Goal: Check status: Check status

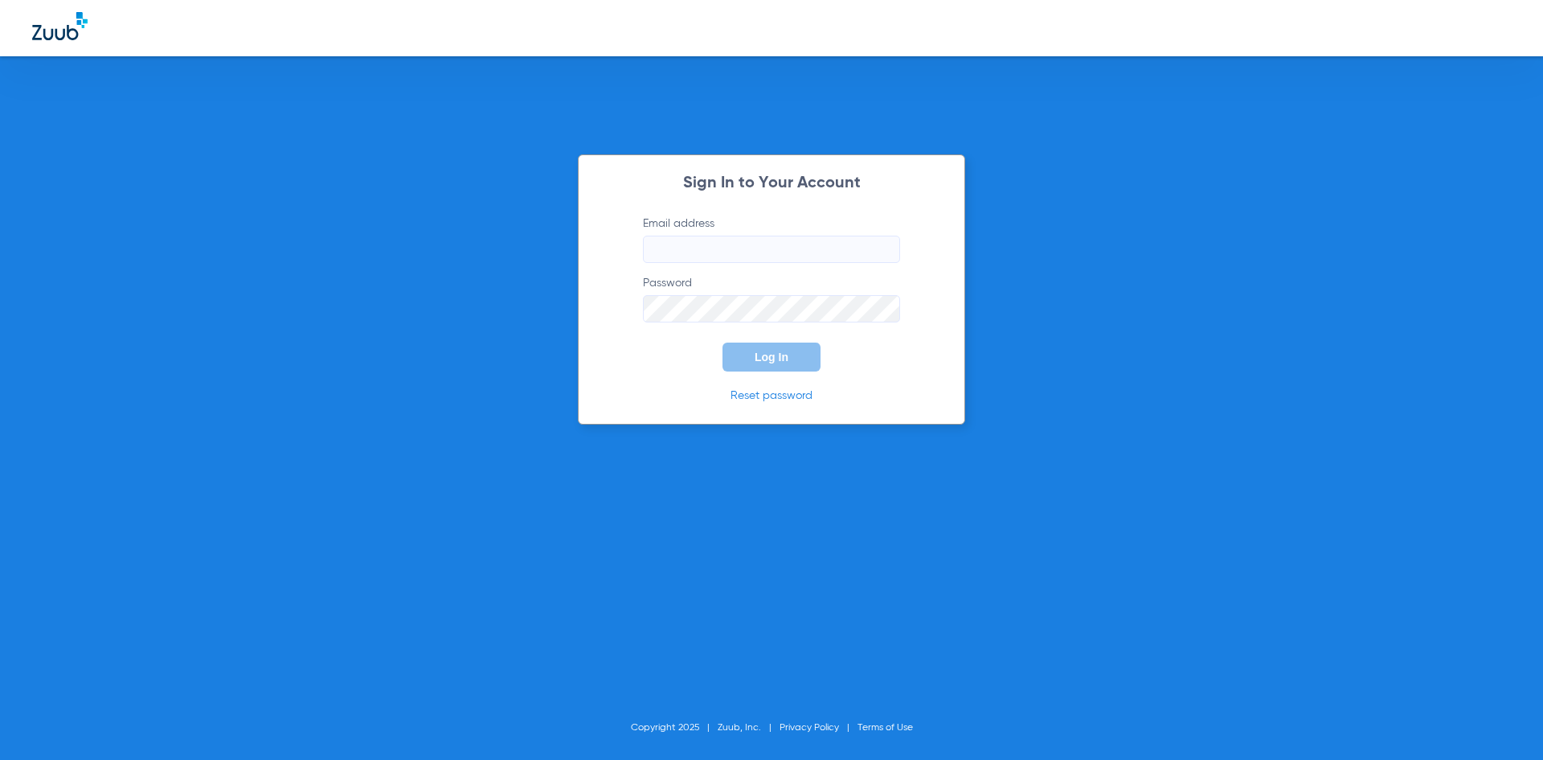
type input "[EMAIL_ADDRESS][DOMAIN_NAME]"
click at [764, 344] on button "Log In" at bounding box center [772, 356] width 98 height 29
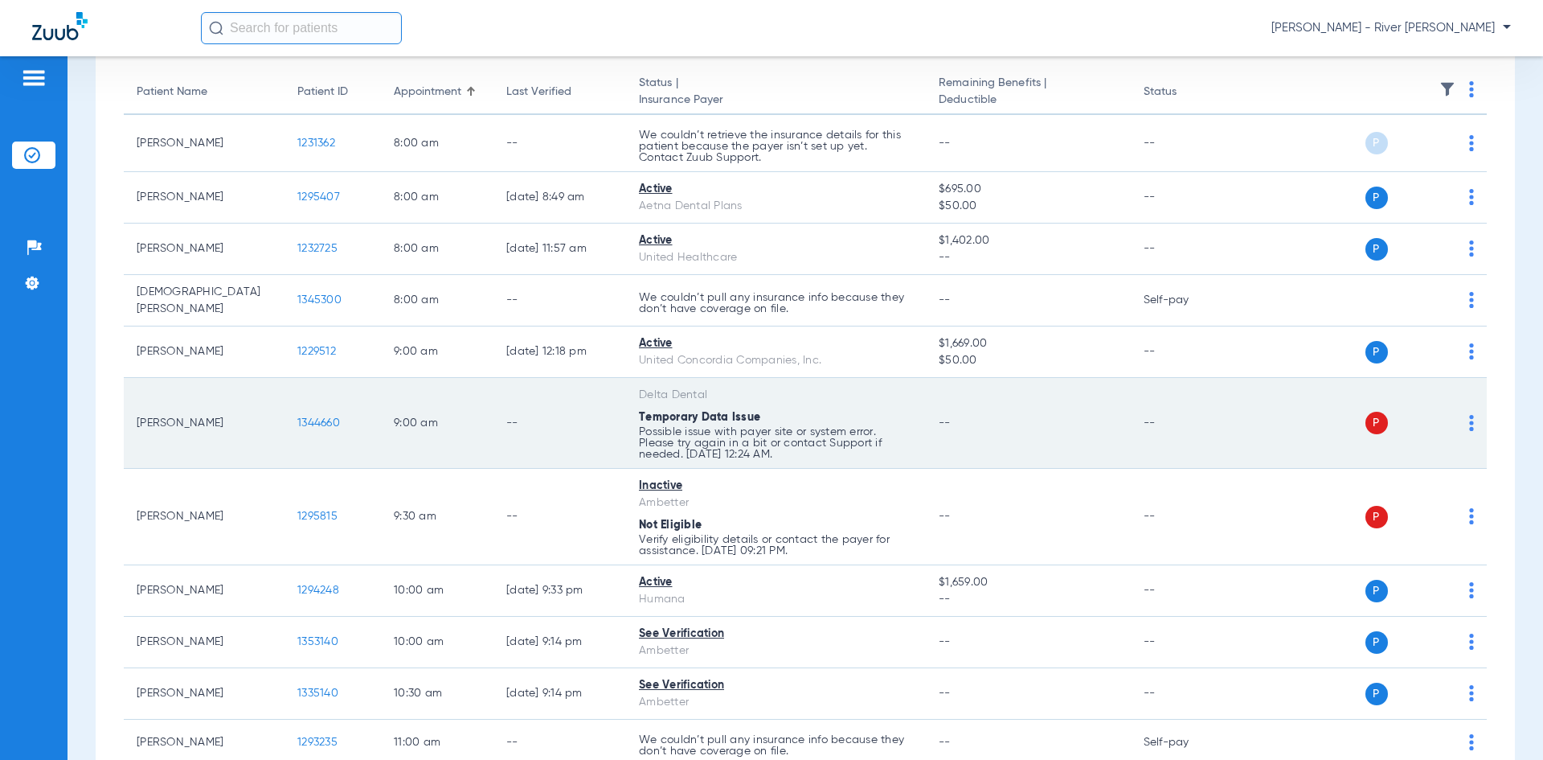
scroll to position [161, 0]
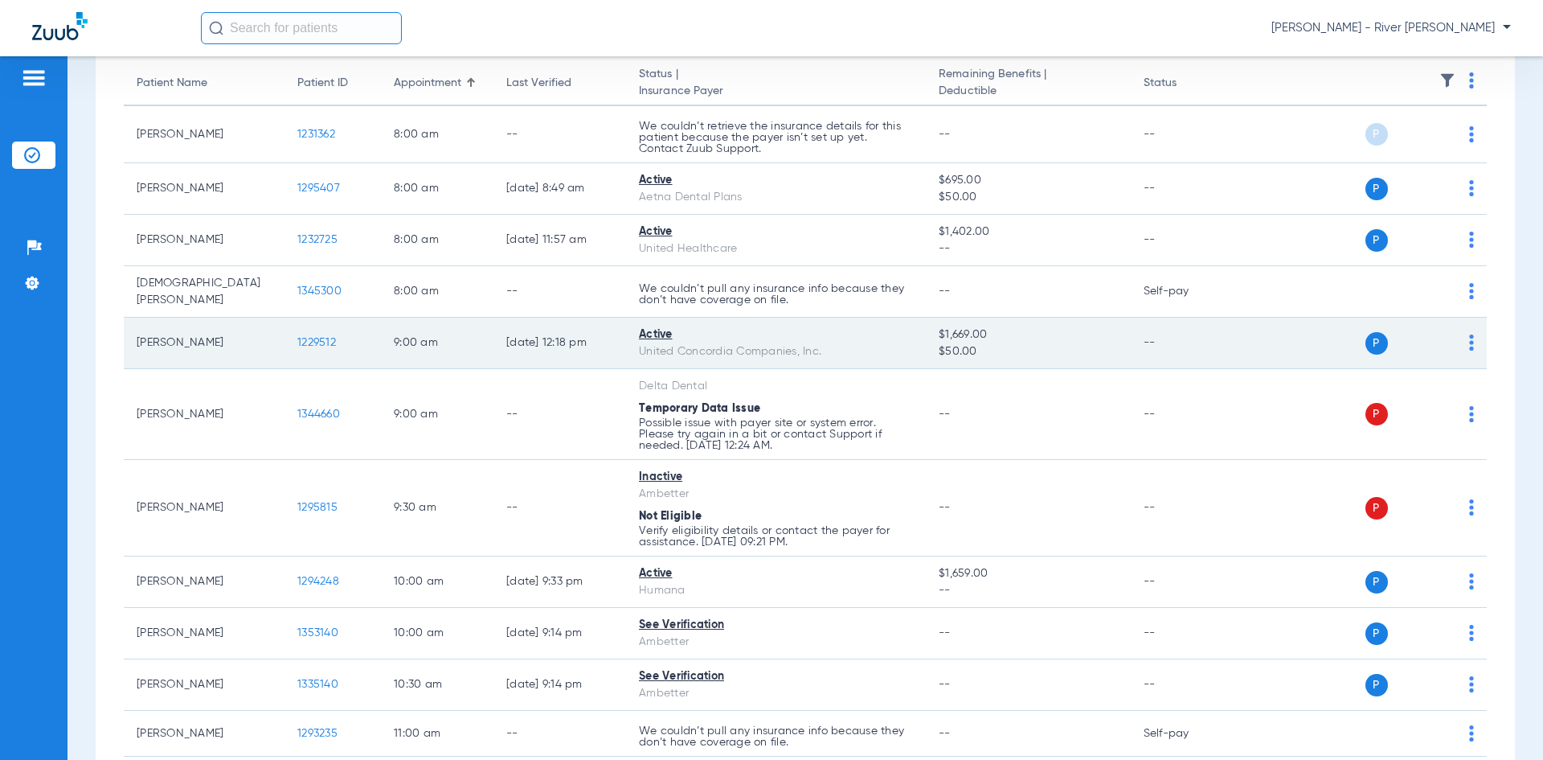
click at [313, 338] on span "1229512" at bounding box center [316, 342] width 39 height 11
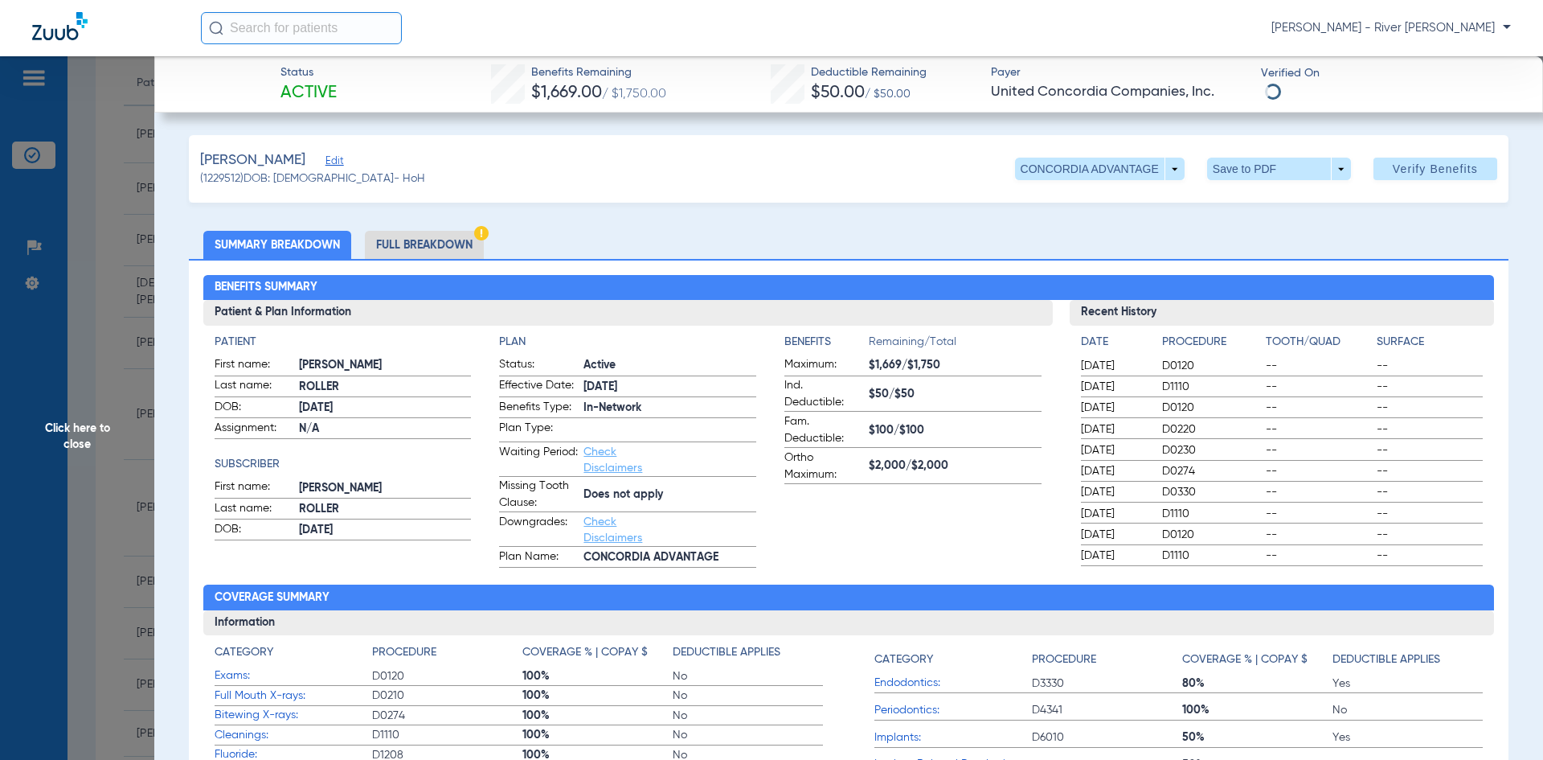
click at [113, 215] on span "Click here to close" at bounding box center [77, 436] width 154 height 760
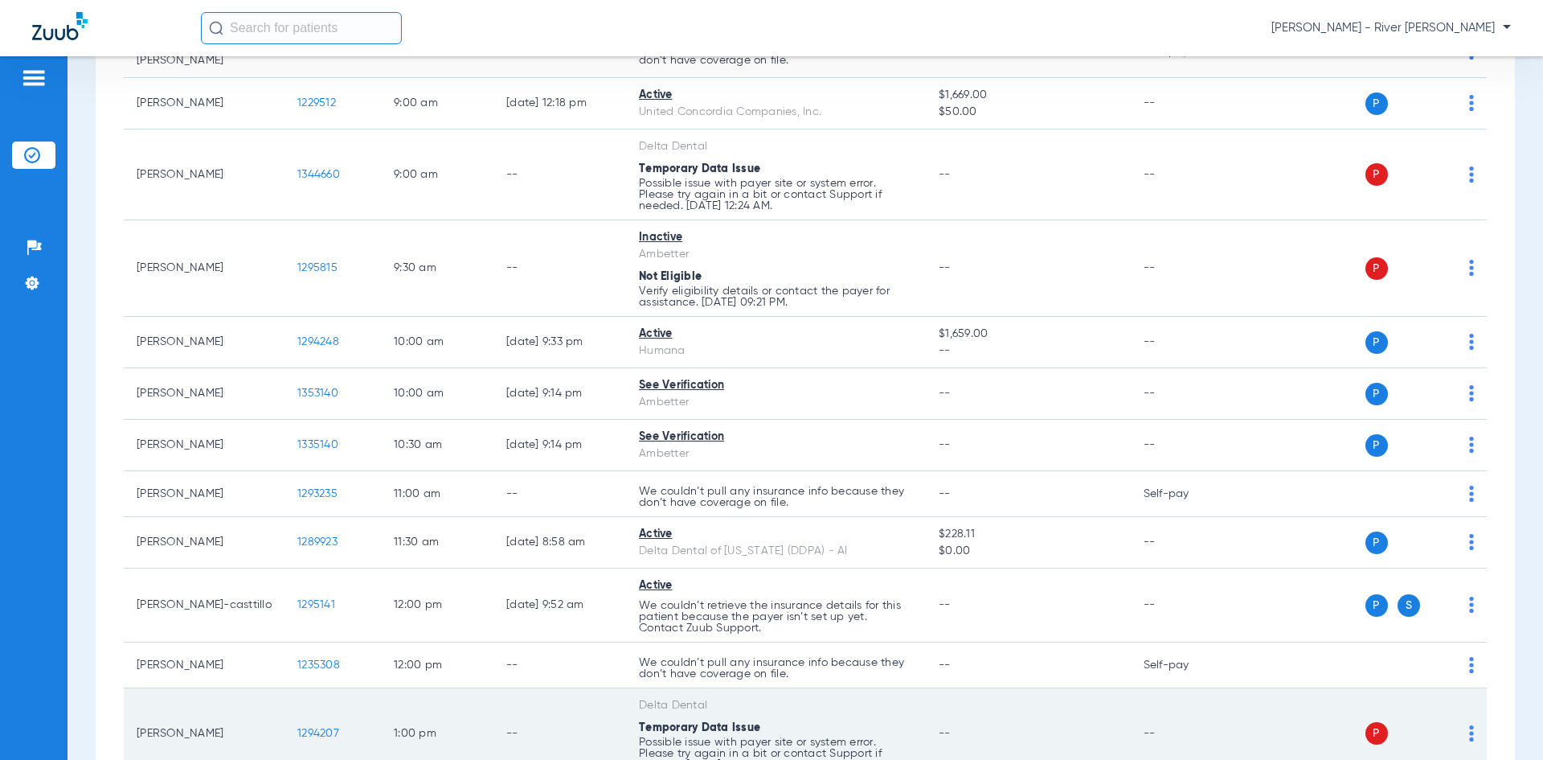
scroll to position [402, 0]
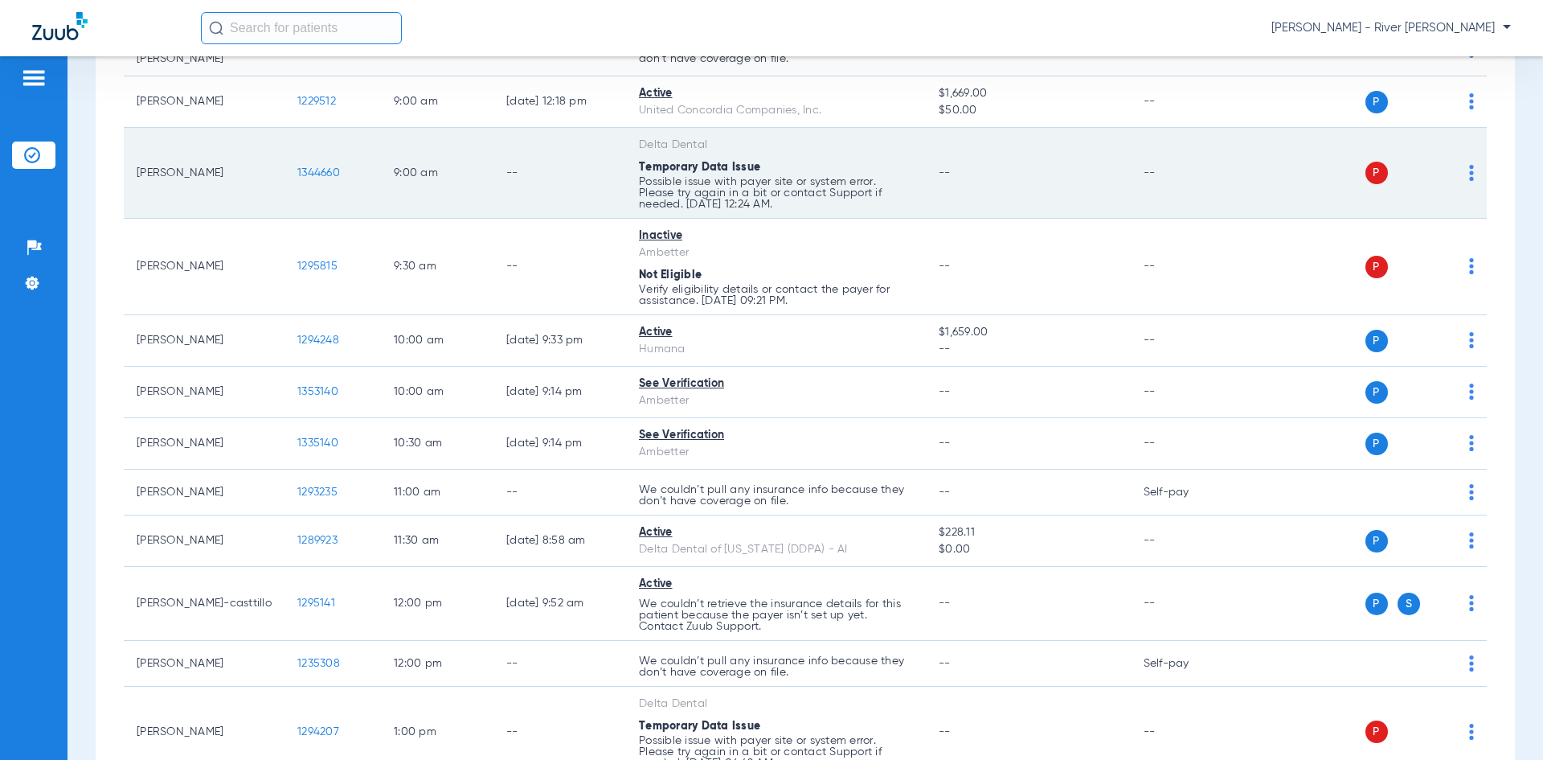
click at [318, 167] on span "1344660" at bounding box center [318, 172] width 43 height 11
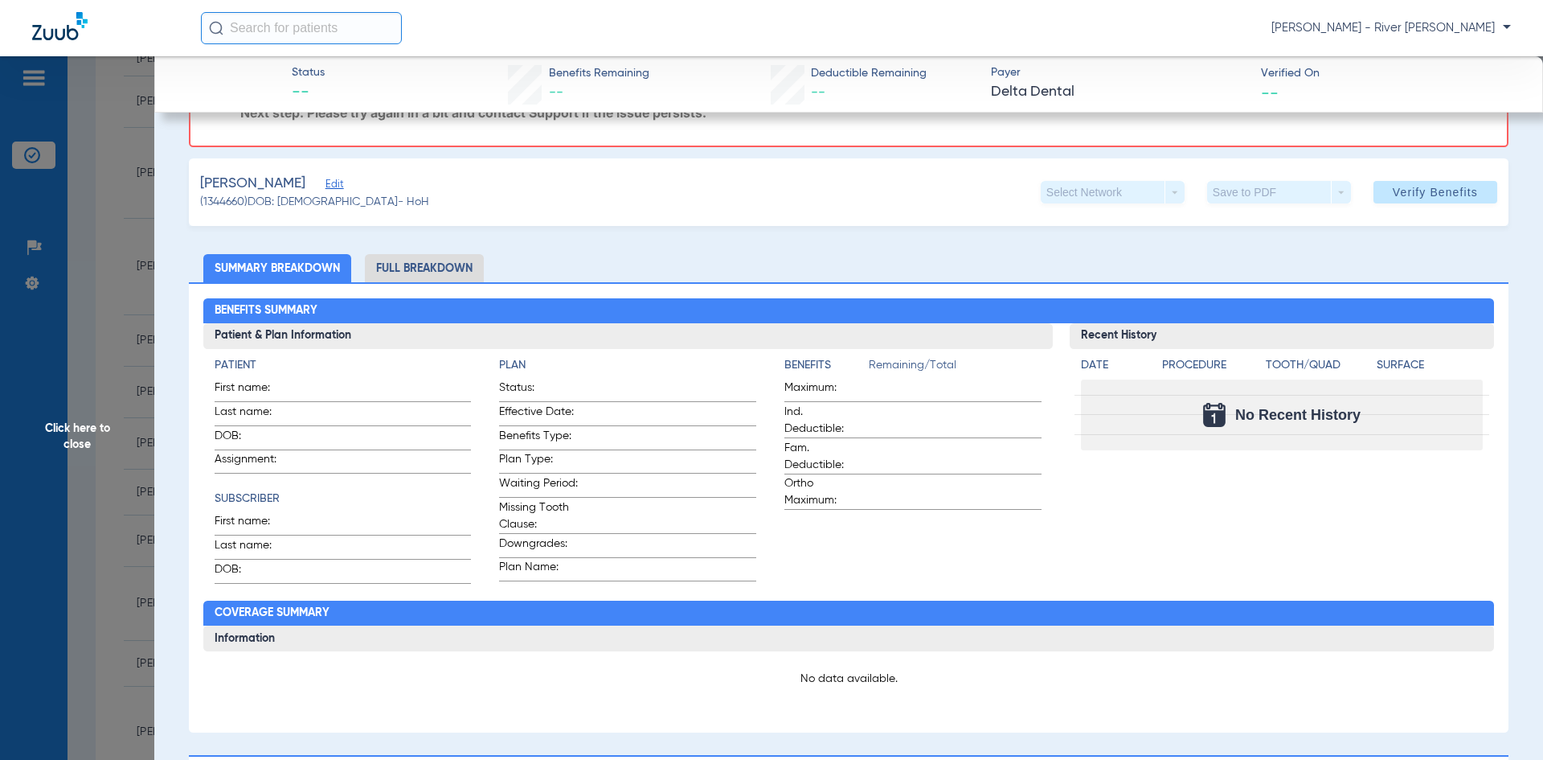
scroll to position [0, 0]
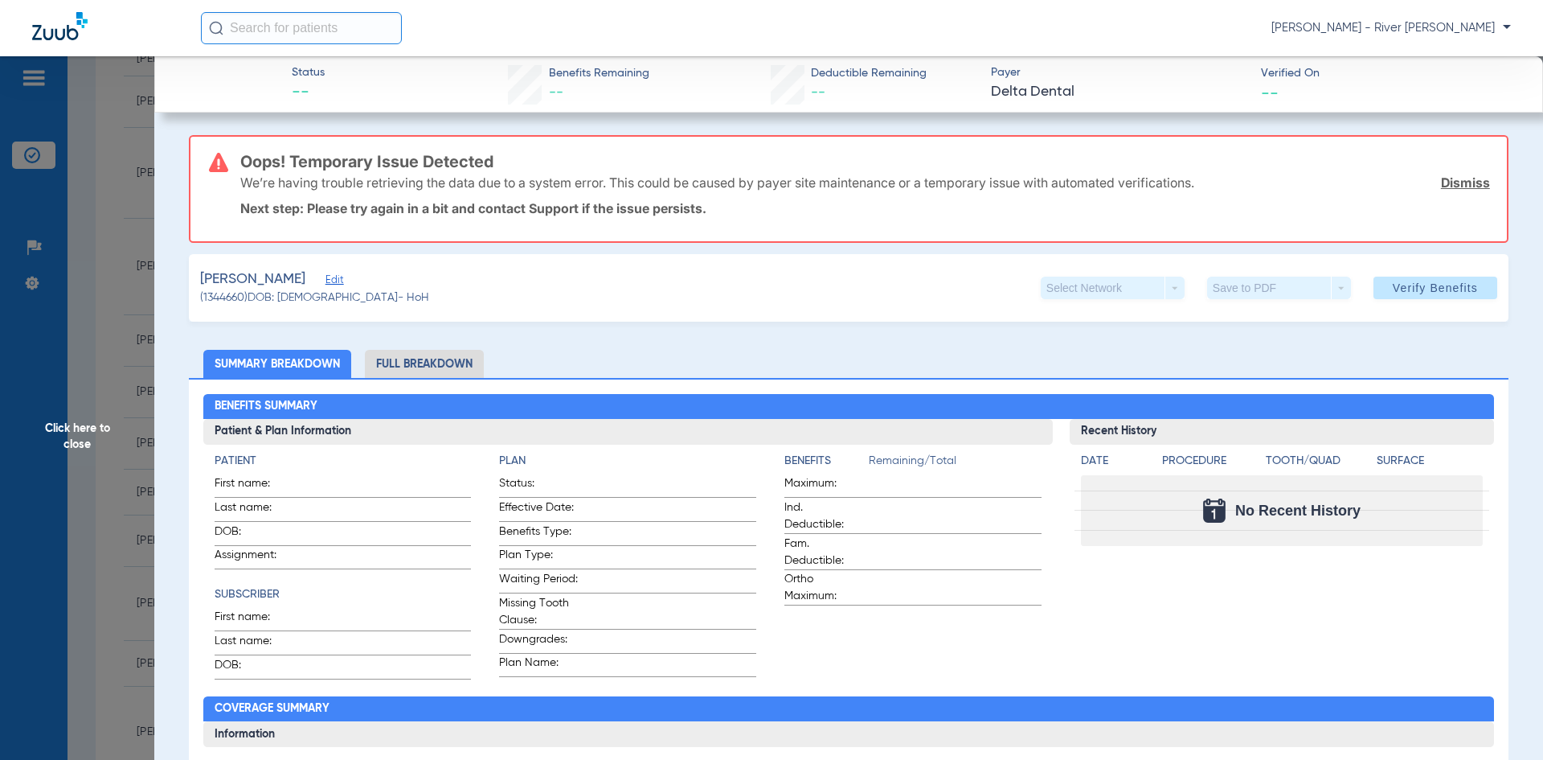
click at [148, 390] on span "Click here to close" at bounding box center [77, 436] width 154 height 760
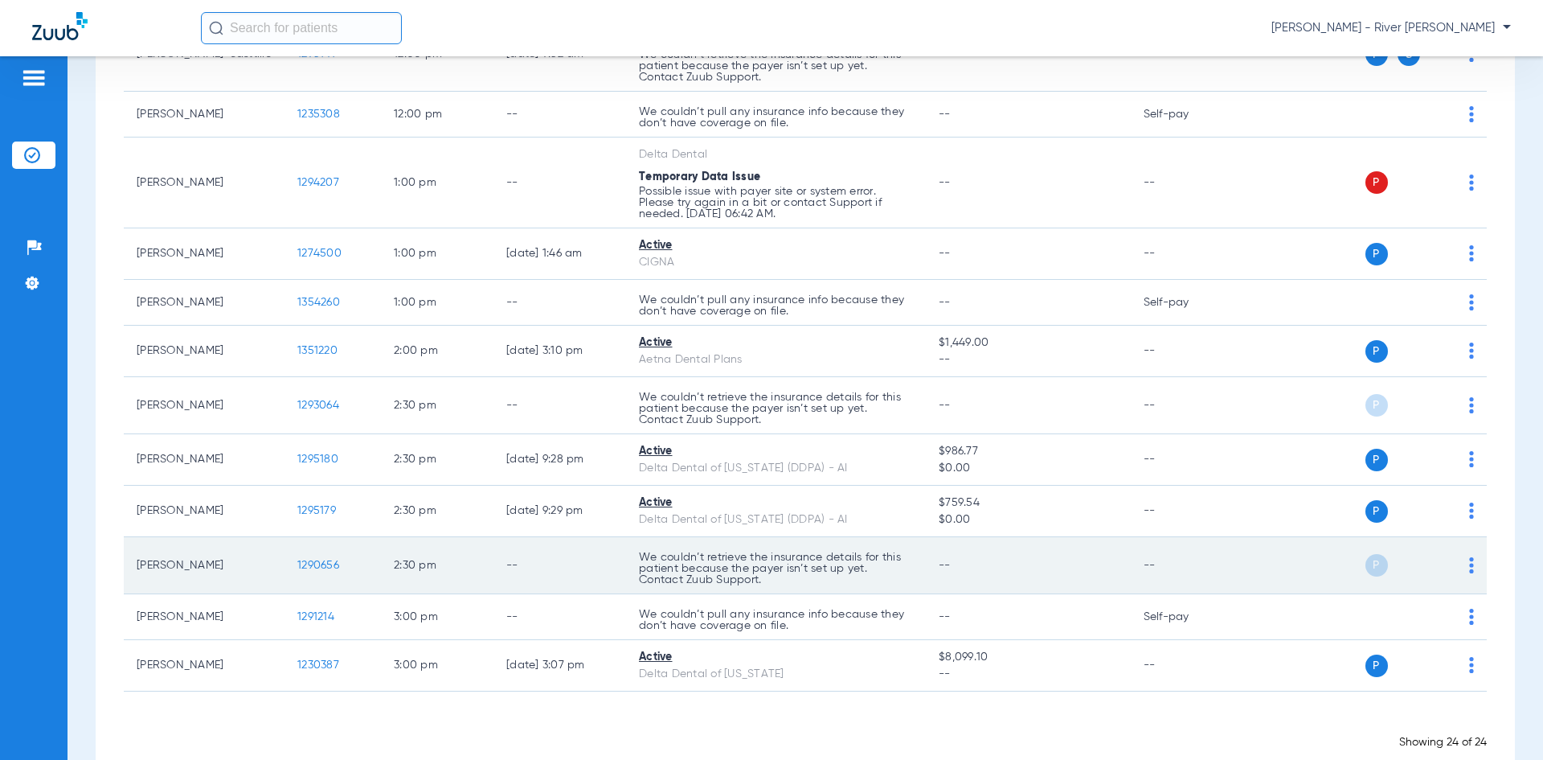
scroll to position [980, 0]
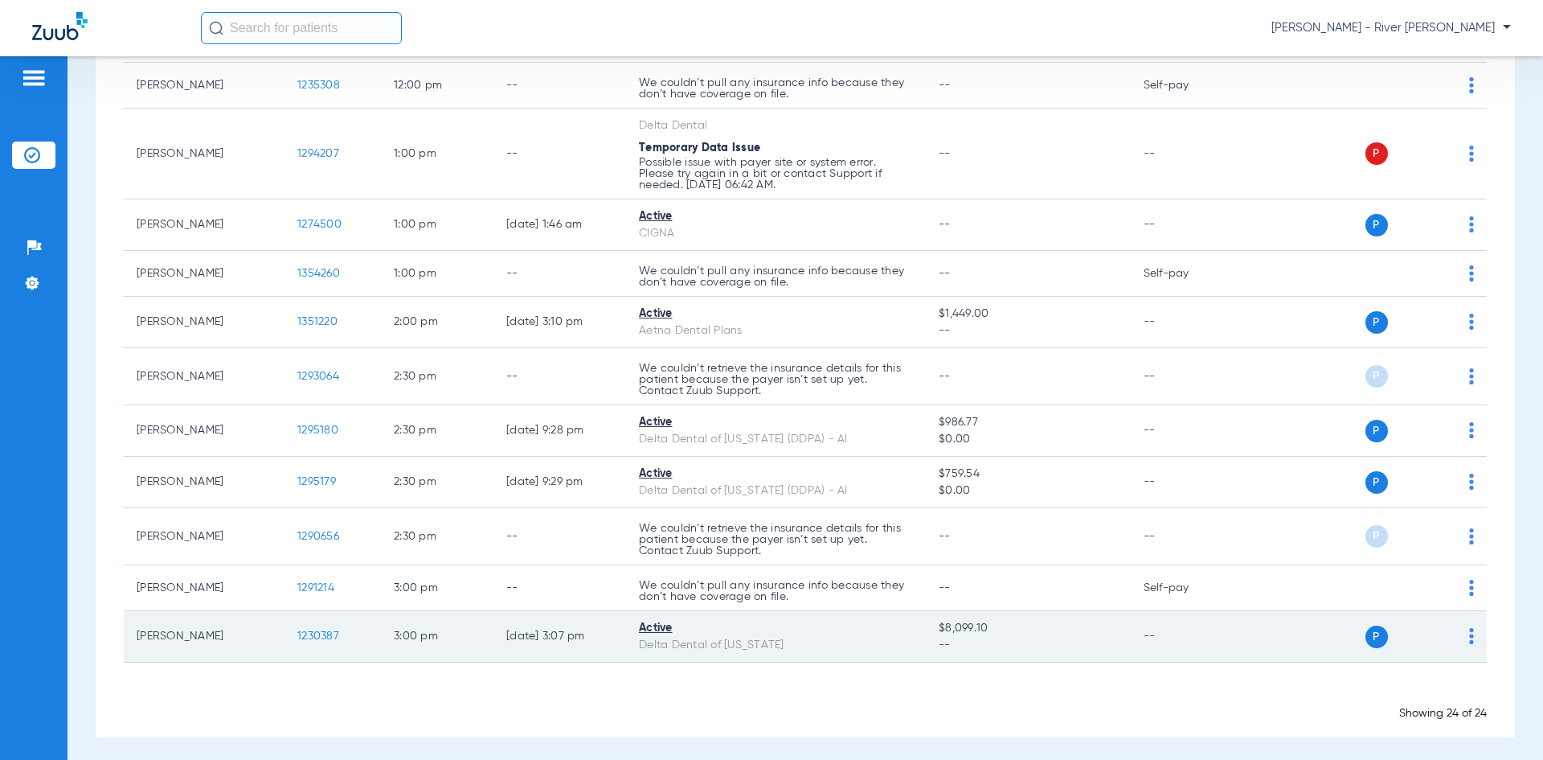
click at [305, 630] on span "1230387" at bounding box center [318, 635] width 42 height 11
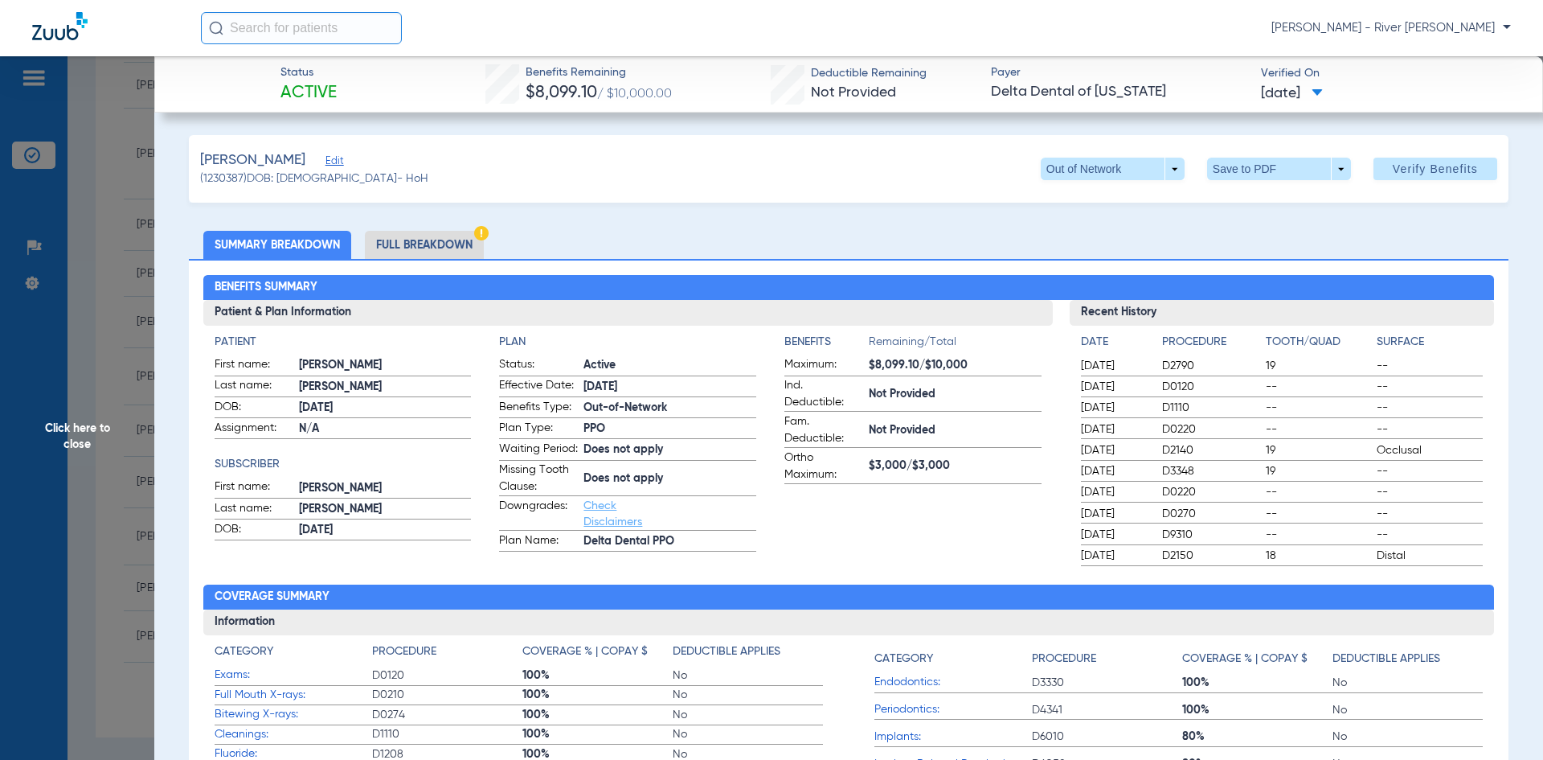
click at [115, 437] on span "Click here to close" at bounding box center [77, 436] width 154 height 760
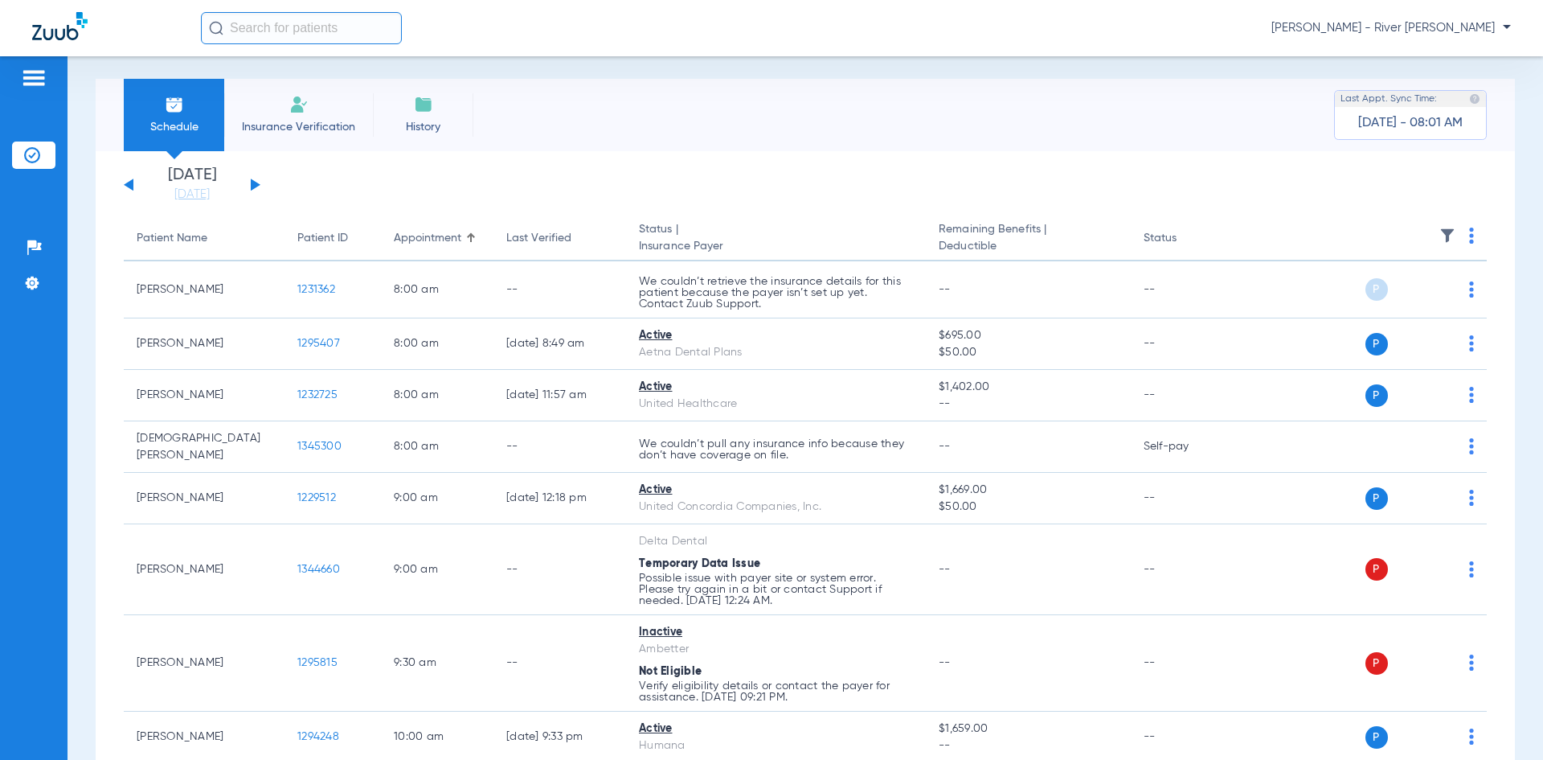
scroll to position [0, 0]
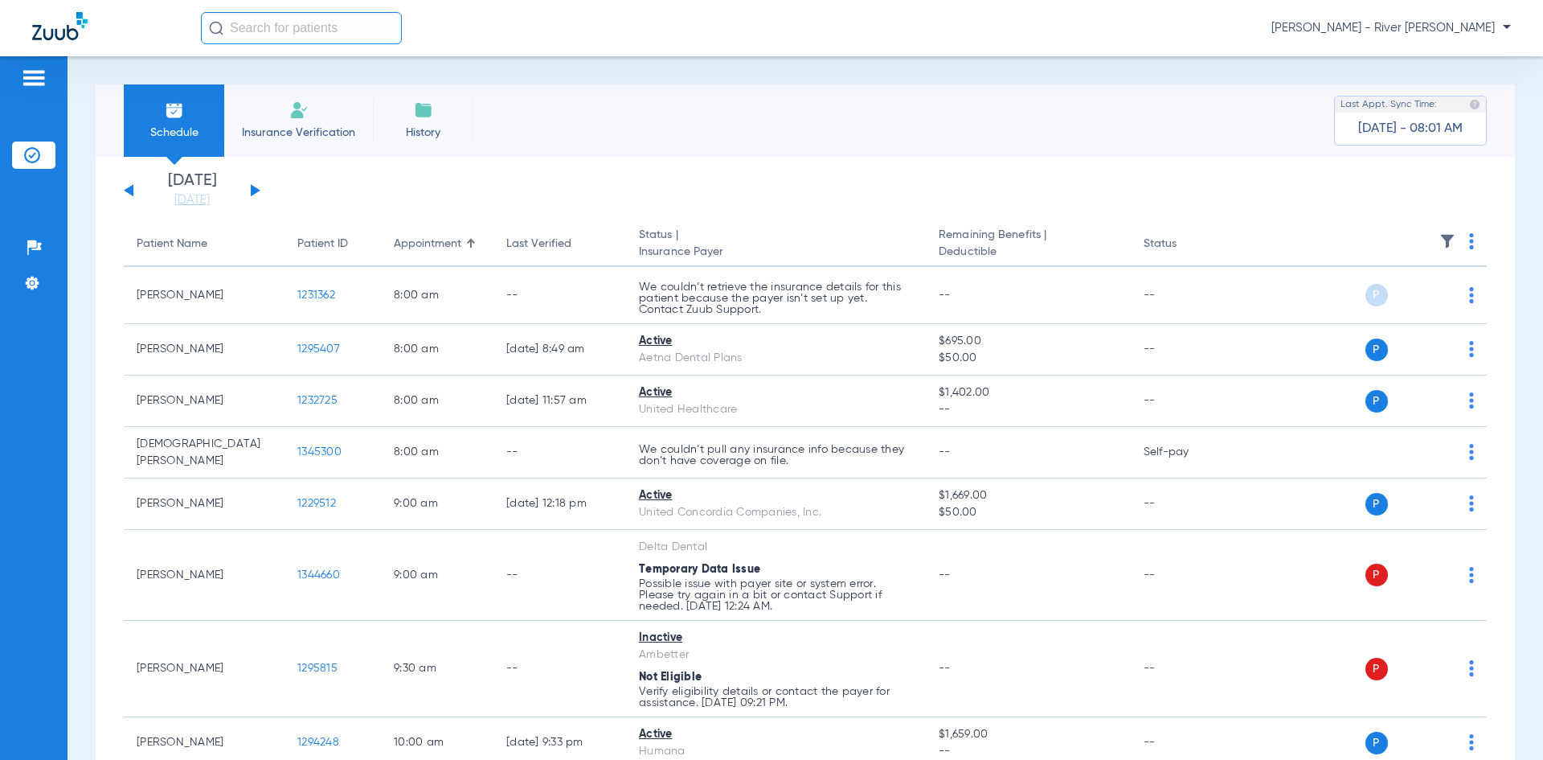
click at [257, 194] on div "[DATE] [DATE] [DATE] [DATE] [DATE] [DATE] [DATE] [DATE] [DATE] [DATE] [DATE] [D…" at bounding box center [192, 190] width 137 height 35
click at [252, 187] on button at bounding box center [256, 190] width 10 height 12
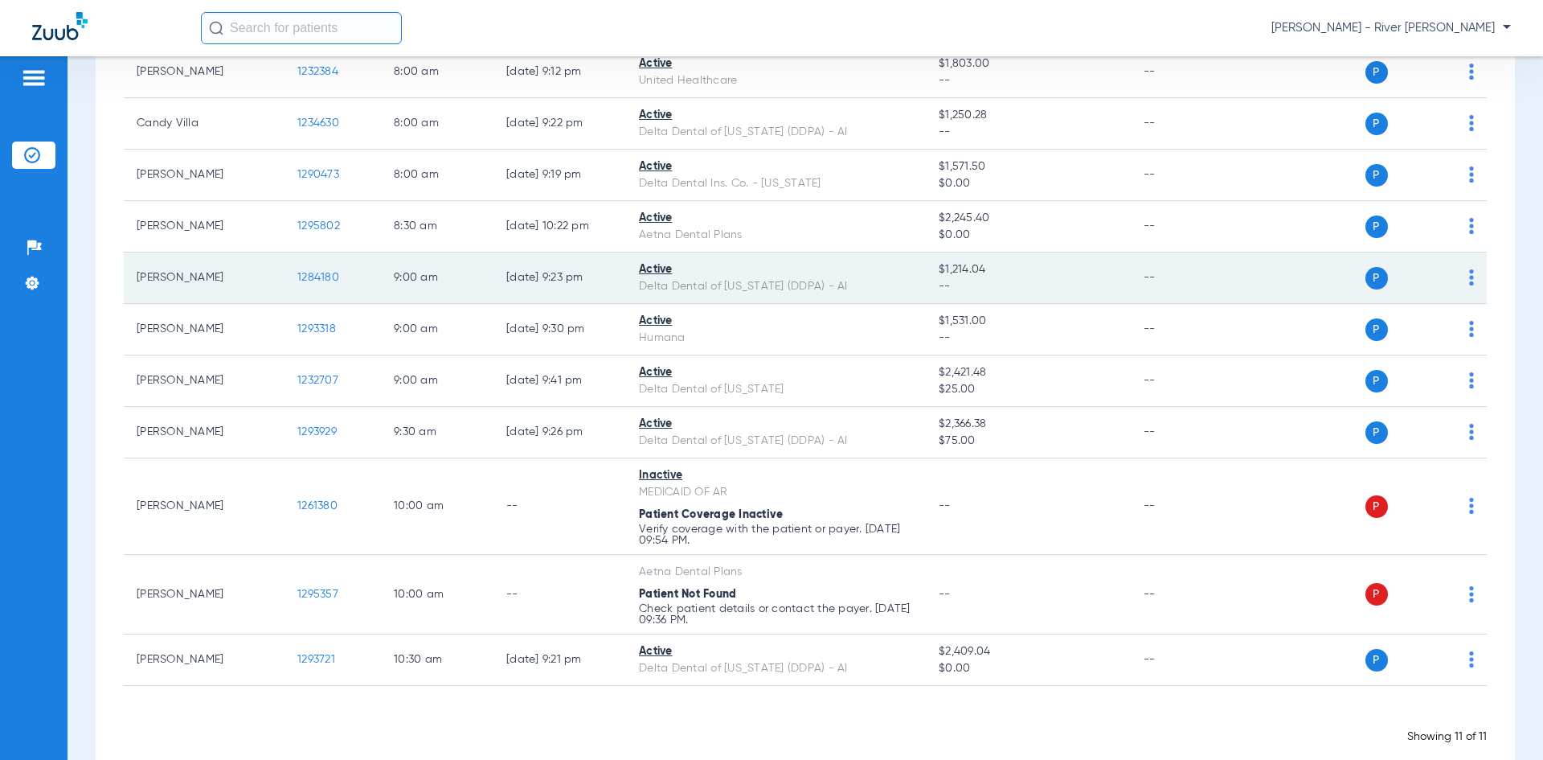
scroll to position [249, 0]
